Goal: Transaction & Acquisition: Purchase product/service

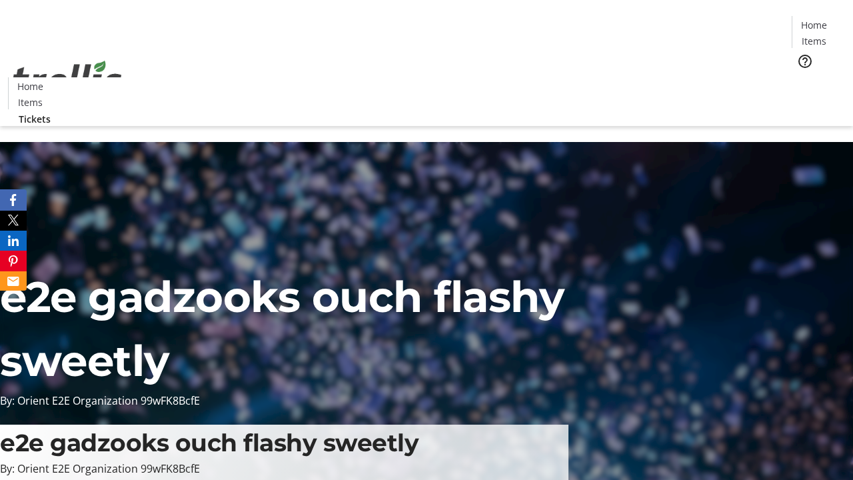
click at [803, 77] on span "Tickets" at bounding box center [819, 84] width 32 height 14
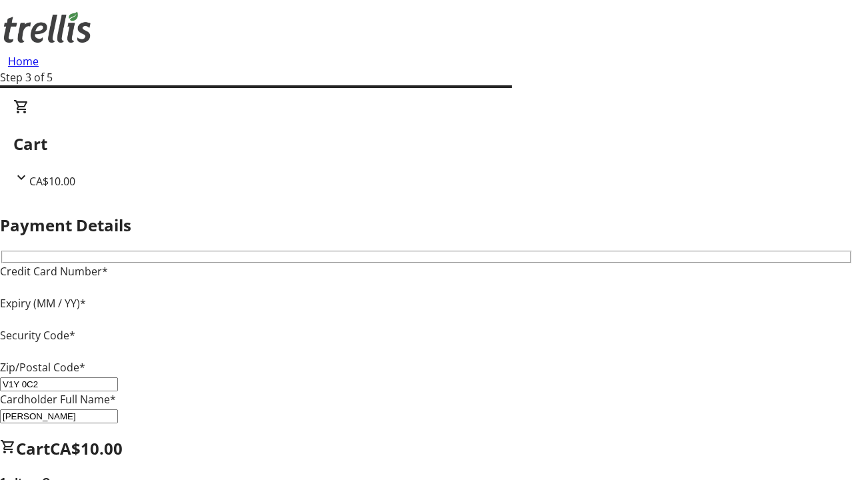
type input "V1Y 0C2"
